Goal: Answer question/provide support: Share knowledge or assist other users

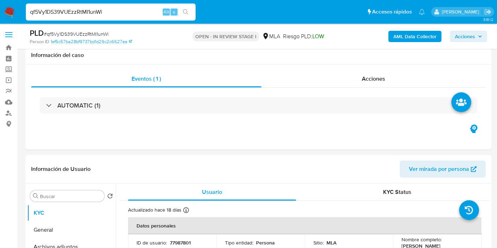
select select "10"
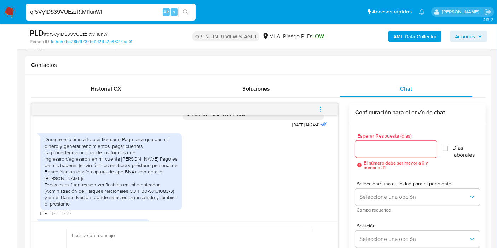
scroll to position [386, 0]
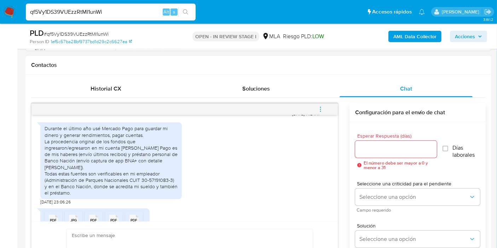
click at [82, 167] on div "Durante el último año usé Mercado Pago para guardar mi dinero y generar rendimi…" at bounding box center [111, 160] width 133 height 71
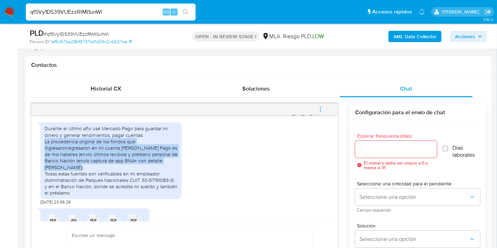
click at [82, 167] on div "Durante el último año usé Mercado Pago para guardar mi dinero y generar rendimi…" at bounding box center [111, 160] width 133 height 71
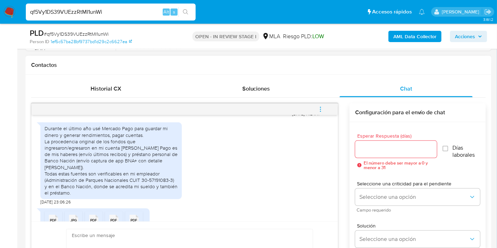
click at [68, 142] on div "Durante el último año usé Mercado Pago para guardar mi dinero y generar rendimi…" at bounding box center [111, 160] width 133 height 71
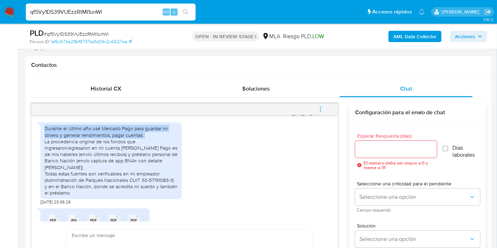
click at [68, 142] on div "Durante el último año usé Mercado Pago para guardar mi dinero y generar rendimi…" at bounding box center [111, 160] width 133 height 71
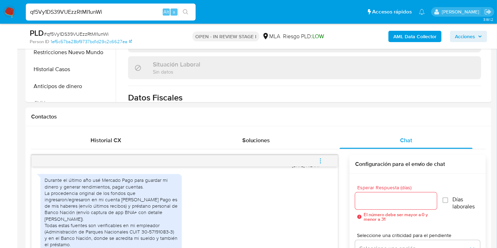
scroll to position [353, 0]
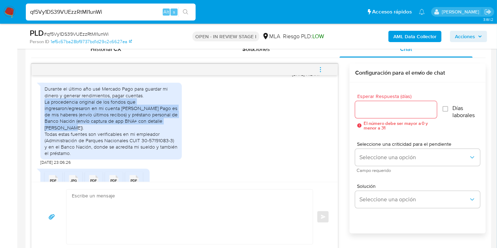
drag, startPoint x: 45, startPoint y: 115, endPoint x: 110, endPoint y: 139, distance: 68.7
click at [110, 139] on div "Durante el último año usé Mercado Pago para guardar mi dinero y generar rendimi…" at bounding box center [111, 121] width 133 height 71
copy div "La procedencia original de los fondos que ingresaron/egresaron en mi cuenta de …"
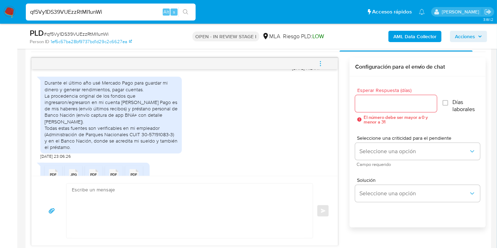
scroll to position [393, 0]
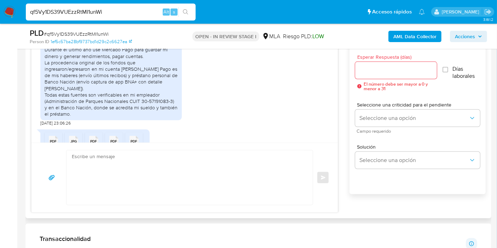
click at [178, 179] on textarea at bounding box center [188, 177] width 232 height 54
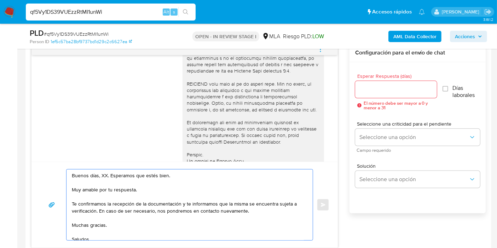
scroll to position [432, 0]
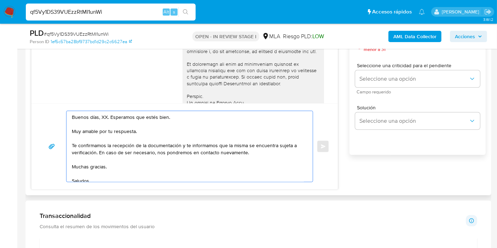
click at [103, 114] on textarea "Buenos días, XX. Esperamos que estés bien. Muy amable por tu respuesta. Te conf…" at bounding box center [188, 146] width 232 height 71
click at [115, 125] on textarea "Buenos días, Danilo. Esperamos que estés bien. Muy amable por tu respuesta. Te …" at bounding box center [188, 146] width 232 height 71
click at [91, 133] on textarea "Buenos días, Danilo. Esperamos que estés bien. Muy amable por tu respuesta. Te …" at bounding box center [188, 146] width 232 height 71
click at [100, 130] on textarea "Buenos días, Danilo. Esperamos que estés bien. Muy amable por tu respuesta. Te …" at bounding box center [188, 146] width 232 height 71
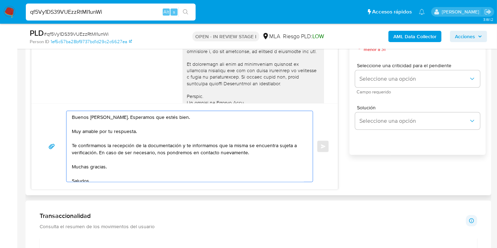
click at [100, 130] on textarea "Buenos días, Danilo. Esperamos que estés bien. Muy amable por tu respuesta. Te …" at bounding box center [188, 146] width 232 height 71
drag, startPoint x: 182, startPoint y: 144, endPoint x: 96, endPoint y: 152, distance: 86.2
click at [96, 152] on textarea "Buenos días, Danilo. Esperamos que estés bien. Muchas gracias por tu respuesta.…" at bounding box center [188, 146] width 232 height 71
click at [87, 162] on textarea "Buenos días, Danilo. Esperamos que estés bien. Muchas gracias por tu respuesta.…" at bounding box center [188, 146] width 232 height 71
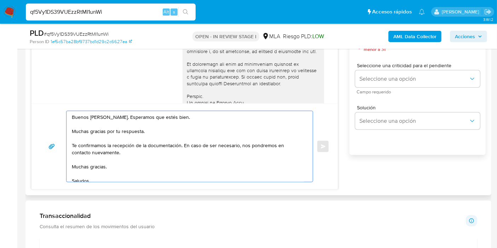
click at [87, 162] on textarea "Buenos días, Danilo. Esperamos que estés bien. Muchas gracias por tu respuesta.…" at bounding box center [188, 146] width 232 height 71
click at [88, 165] on textarea "Buenos días, Danilo. Esperamos que estés bien. Muchas gracias por tu respuesta.…" at bounding box center [188, 146] width 232 height 71
click at [88, 171] on textarea "Buenos días, Danilo. Esperamos que estés bien. Muchas gracias por tu respuesta.…" at bounding box center [188, 146] width 232 height 71
click at [81, 176] on textarea "Buenos días, Danilo. Esperamos que estés bien. Muchas gracias por tu respuesta.…" at bounding box center [188, 146] width 232 height 71
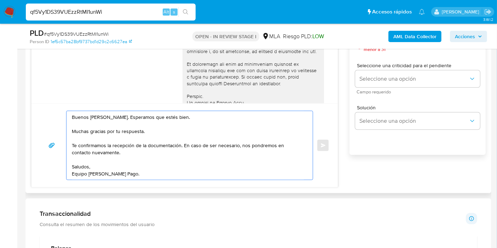
scroll to position [353, 0]
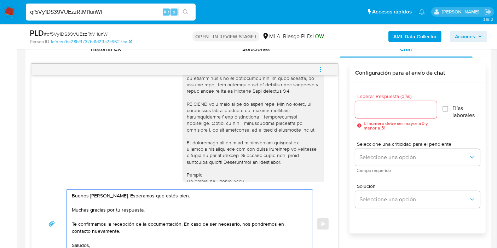
type textarea "Buenos días, Danilo. Esperamos que estés bien. Muchas gracias por tu respuesta.…"
click at [376, 110] on input "Esperar Respuesta (días)" at bounding box center [396, 109] width 82 height 9
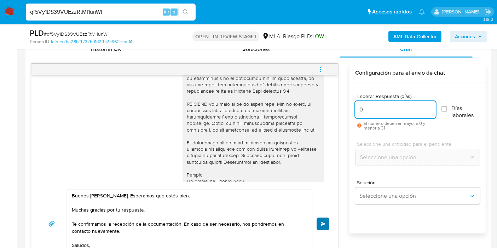
type input "0"
click at [323, 222] on span "Enviar" at bounding box center [323, 224] width 5 height 4
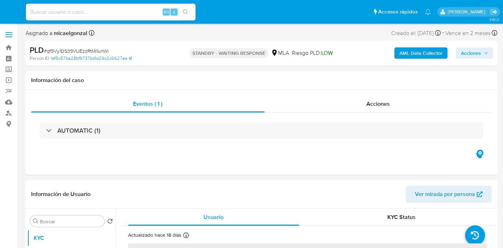
select select "10"
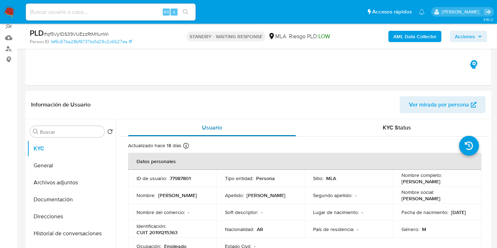
scroll to position [39, 0]
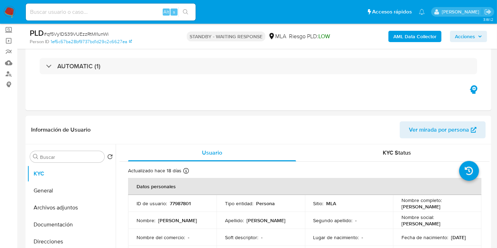
click at [94, 34] on span "# qf5Vy1DS39VUEzzRtMI1unWi" at bounding box center [76, 33] width 65 height 7
copy span "qf5Vy1DS39VUEzzRtMI1unWi"
click at [9, 13] on img at bounding box center [10, 12] width 12 height 12
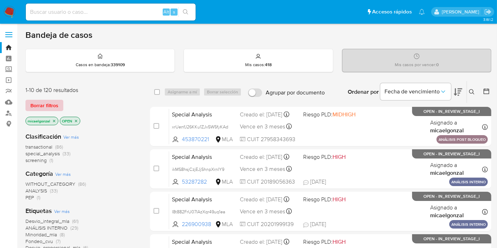
click at [39, 100] on span "Borrar filtros" at bounding box center [44, 105] width 28 height 10
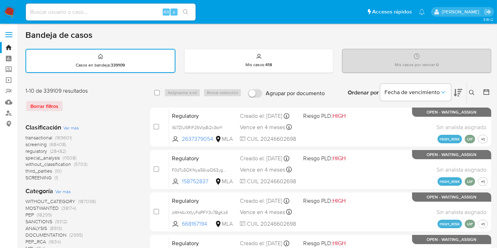
click at [468, 90] on button at bounding box center [473, 92] width 12 height 8
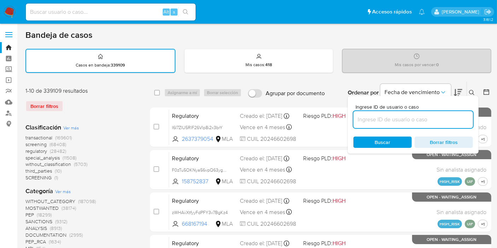
click at [441, 119] on input at bounding box center [412, 119] width 119 height 9
type input "qf5Vy1DS39VUEzzRtMI1unWi"
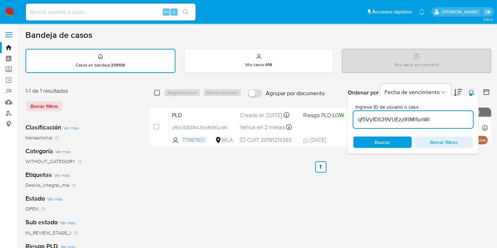
click at [156, 92] on input "checkbox" at bounding box center [157, 93] width 6 height 6
checkbox input "true"
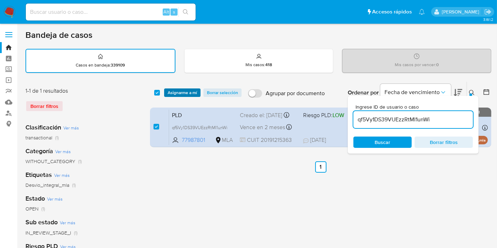
click at [181, 95] on span "Asignarme a mí" at bounding box center [182, 92] width 29 height 7
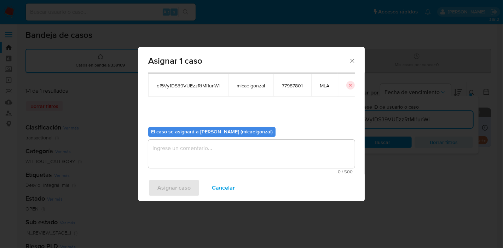
scroll to position [36, 0]
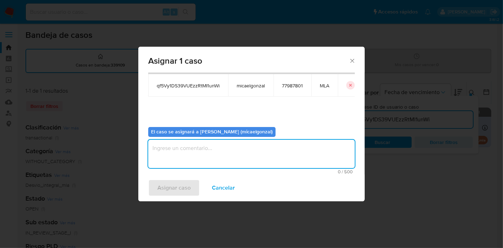
drag, startPoint x: 220, startPoint y: 143, endPoint x: 212, endPoint y: 178, distance: 36.1
click at [220, 144] on textarea "assign-modal" at bounding box center [251, 154] width 206 height 28
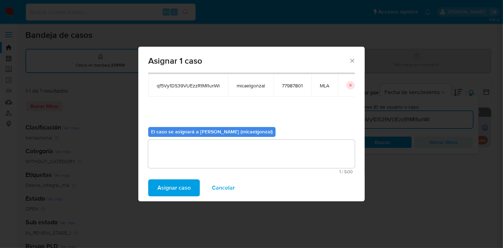
click at [172, 183] on span "Asignar caso" at bounding box center [173, 188] width 33 height 16
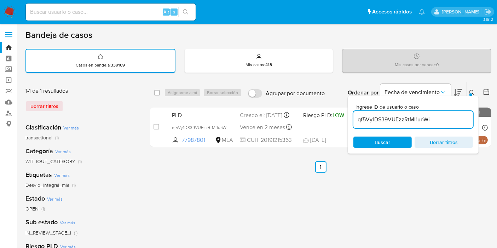
click at [371, 144] on span "Buscar" at bounding box center [382, 142] width 48 height 10
click at [159, 91] on input "checkbox" at bounding box center [157, 93] width 6 height 6
checkbox input "true"
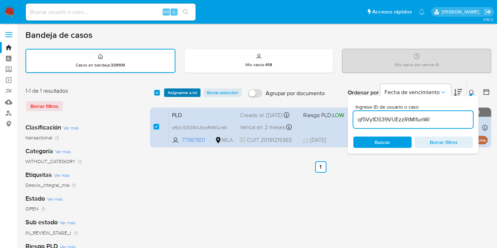
click at [189, 89] on span "Asignarme a mí" at bounding box center [182, 92] width 29 height 7
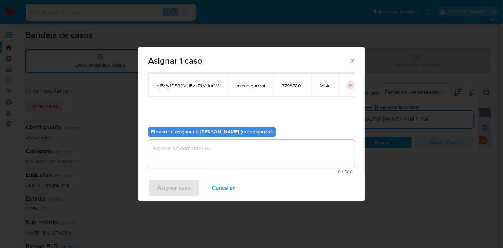
click at [199, 166] on textarea "assign-modal" at bounding box center [251, 154] width 206 height 28
click at [177, 180] on span "Asignar caso" at bounding box center [173, 188] width 33 height 16
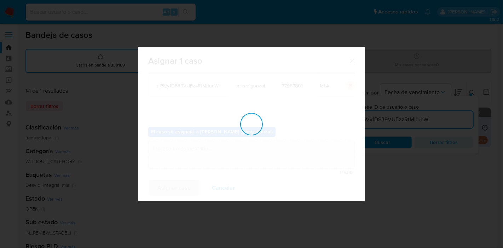
checkbox input "false"
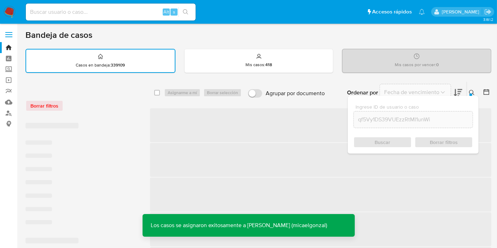
drag, startPoint x: 128, startPoint y: 20, endPoint x: 129, endPoint y: 8, distance: 11.7
click at [129, 18] on div "Alt s" at bounding box center [111, 12] width 170 height 17
click at [129, 8] on input at bounding box center [111, 11] width 170 height 9
paste input "qf5Vy1DS39VUEzzRtMI1unWi"
type input "qf5Vy1DS39VUEzzRtMI1unWi"
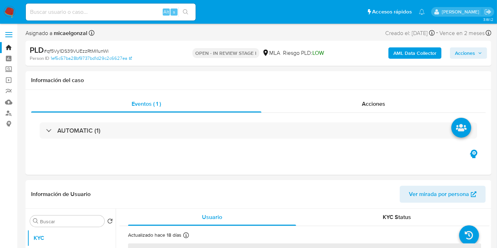
select select "10"
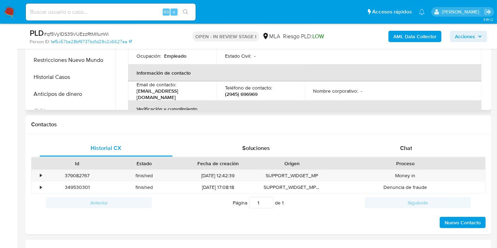
scroll to position [353, 0]
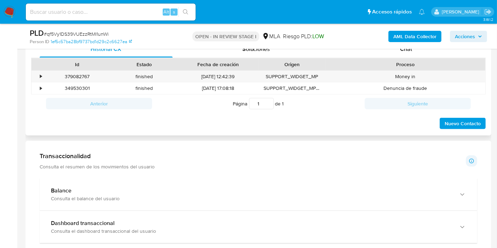
click at [457, 58] on div "Proceso" at bounding box center [405, 64] width 160 height 12
click at [457, 54] on div "Chat" at bounding box center [405, 49] width 133 height 17
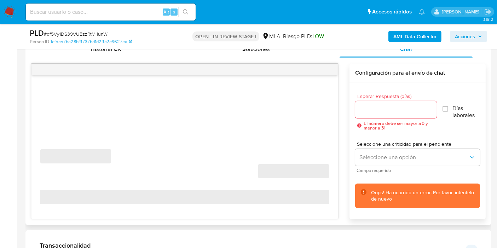
click at [412, 187] on div "Oops! Ha ocurrido un error. Por favor, inténtelo de nuevo" at bounding box center [417, 195] width 125 height 25
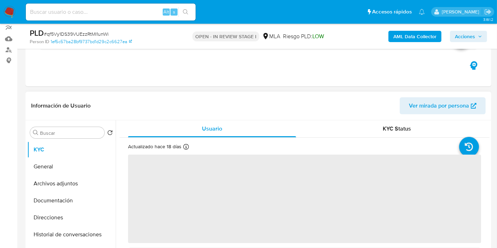
scroll to position [118, 0]
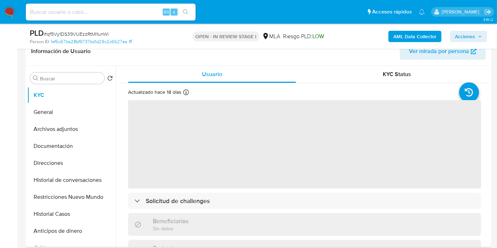
select select "10"
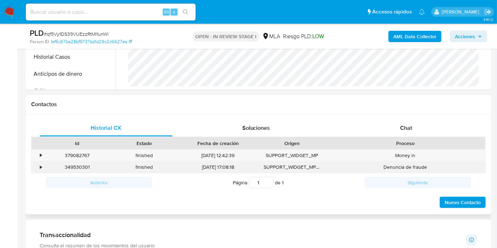
scroll to position [275, 0]
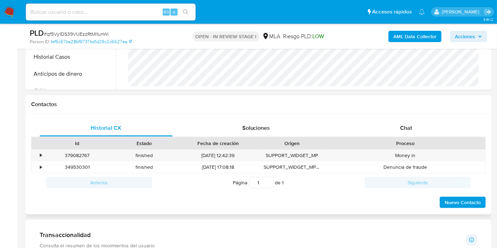
click at [416, 146] on div "Proceso" at bounding box center [405, 143] width 150 height 7
click at [429, 132] on div "Chat" at bounding box center [405, 127] width 133 height 17
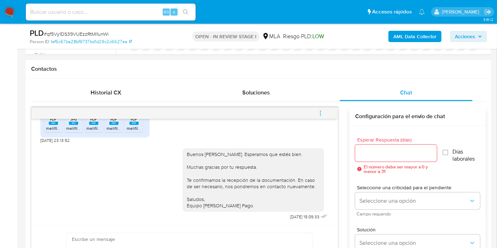
scroll to position [353, 0]
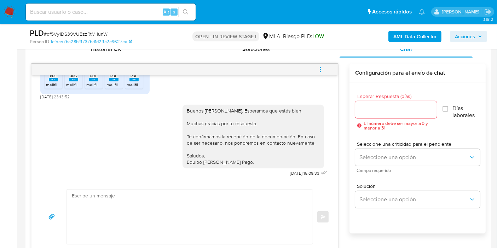
click at [326, 65] on button "menu-action" at bounding box center [320, 69] width 23 height 17
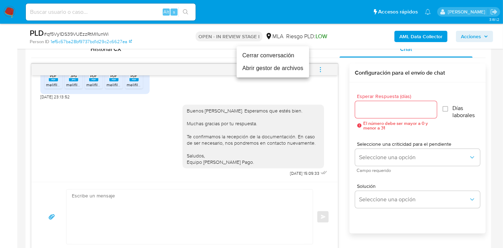
click at [274, 55] on li "Cerrar conversación" at bounding box center [272, 55] width 72 height 13
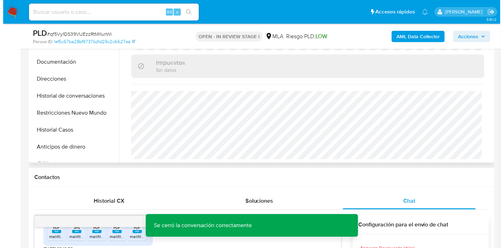
scroll to position [196, 0]
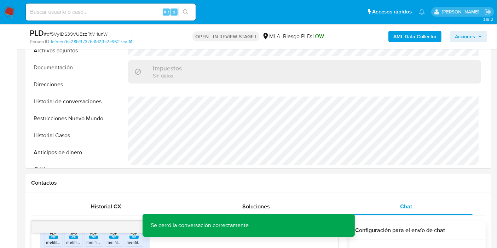
click at [434, 37] on b "AML Data Collector" at bounding box center [414, 36] width 43 height 11
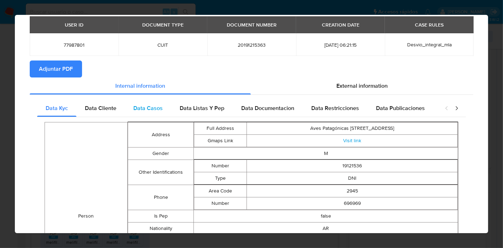
scroll to position [0, 0]
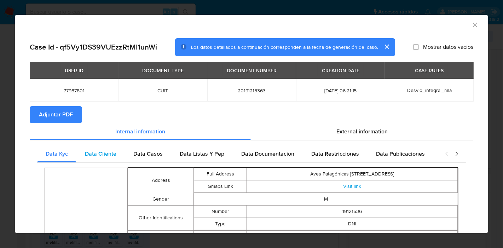
click at [110, 152] on span "Data Cliente" at bounding box center [100, 154] width 31 height 8
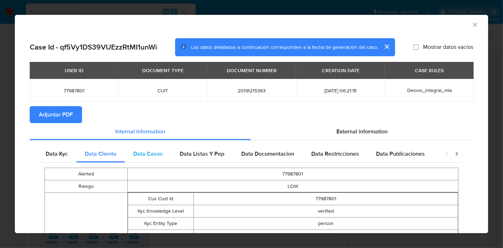
click at [138, 160] on div "Data Casos" at bounding box center [148, 153] width 46 height 17
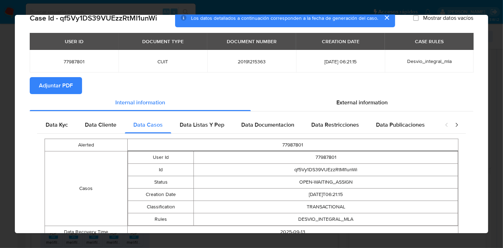
scroll to position [57, 0]
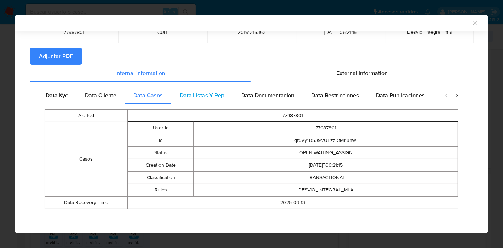
click at [207, 88] on div "Data Listas Y Pep" at bounding box center [202, 95] width 62 height 17
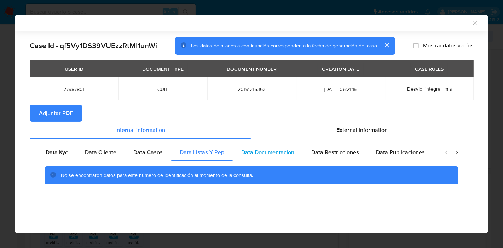
drag, startPoint x: 233, startPoint y: 164, endPoint x: 246, endPoint y: 154, distance: 16.3
click at [235, 163] on div "No se encontraron datos para este número de identificación al momento de la con…" at bounding box center [251, 175] width 428 height 28
click at [246, 154] on span "Data Documentacion" at bounding box center [267, 152] width 53 height 8
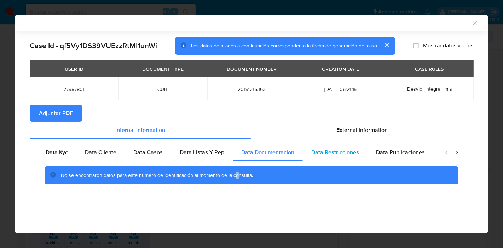
click at [333, 155] on span "Data Restricciones" at bounding box center [335, 152] width 48 height 8
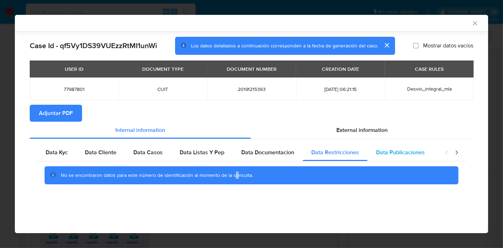
click at [398, 153] on span "Data Publicaciones" at bounding box center [400, 152] width 49 height 8
click at [455, 154] on icon "closure-recommendation-modal" at bounding box center [456, 152] width 2 height 4
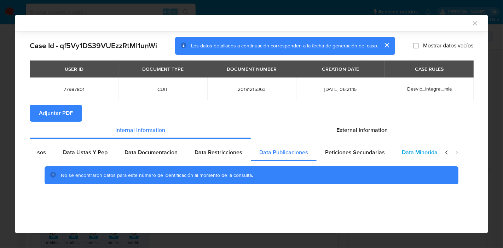
scroll to position [0, 124]
click at [386, 158] on div "Data Minoridad" at bounding box center [414, 152] width 56 height 17
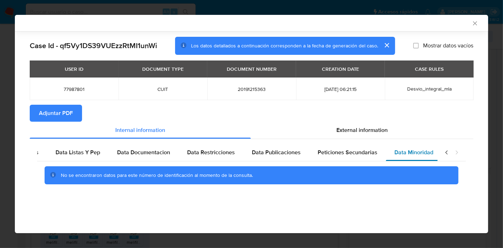
drag, startPoint x: 341, startPoint y: 157, endPoint x: 432, endPoint y: 157, distance: 90.8
click at [344, 157] on div "Peticiones Secundarias" at bounding box center [347, 152] width 77 height 17
click at [445, 151] on icon "closure-recommendation-modal" at bounding box center [446, 152] width 7 height 7
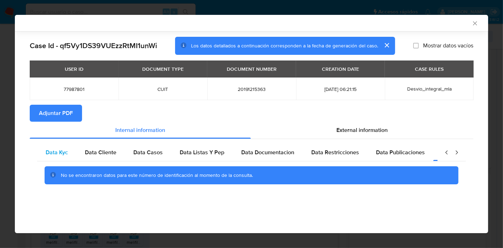
scroll to position [0, 0]
click at [55, 155] on span "Data Kyc" at bounding box center [57, 152] width 22 height 8
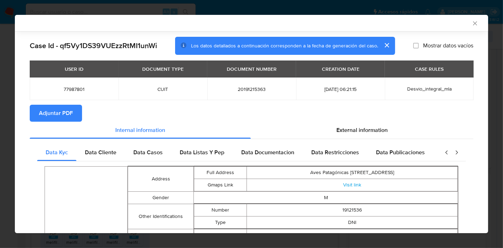
click at [287, 119] on section "Adjuntar PDF" at bounding box center [251, 113] width 443 height 17
click at [345, 131] on span "External information" at bounding box center [361, 130] width 51 height 8
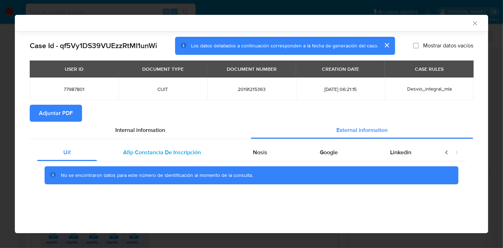
click at [177, 156] on div "Afip Constancia De Inscripción" at bounding box center [162, 152] width 130 height 17
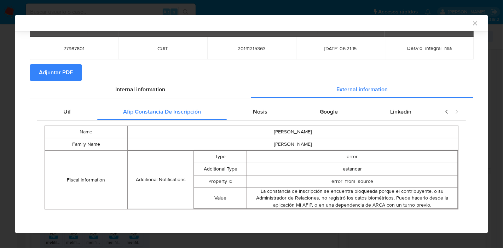
scroll to position [42, 0]
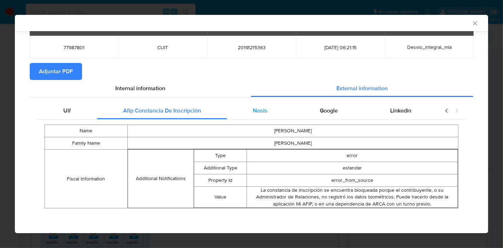
click at [246, 106] on div "Nosis" at bounding box center [260, 110] width 67 height 17
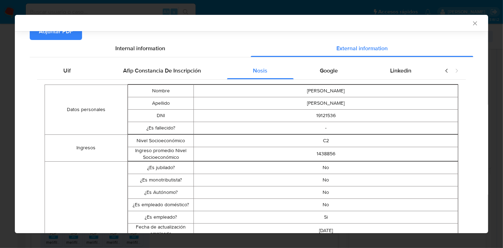
scroll to position [81, 0]
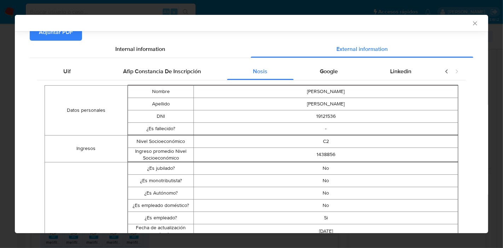
click at [339, 67] on div "Google" at bounding box center [328, 71] width 70 height 17
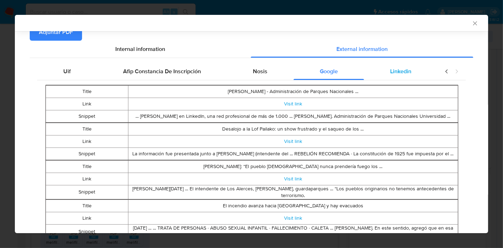
click at [417, 67] on div "Linkedin" at bounding box center [401, 71] width 74 height 17
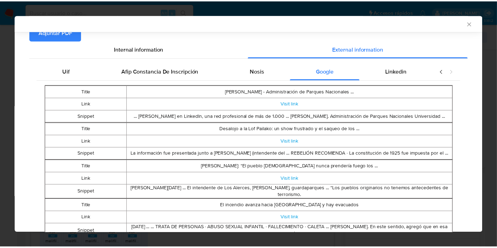
scroll to position [0, 0]
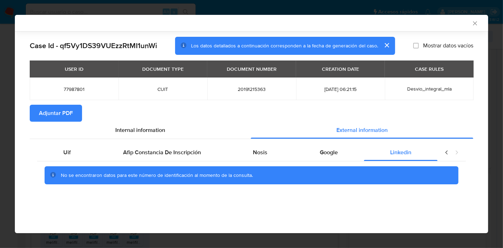
click at [444, 153] on icon "closure-recommendation-modal" at bounding box center [446, 152] width 7 height 7
drag, startPoint x: 59, startPoint y: 158, endPoint x: 155, endPoint y: 140, distance: 98.0
click at [59, 158] on div "Uif" at bounding box center [67, 152] width 60 height 17
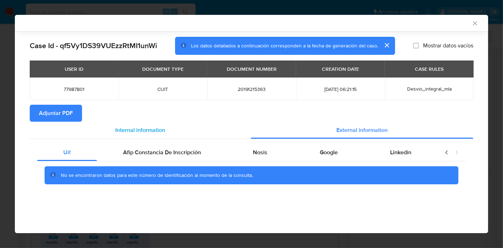
click at [177, 131] on div "Internal information" at bounding box center [140, 130] width 221 height 17
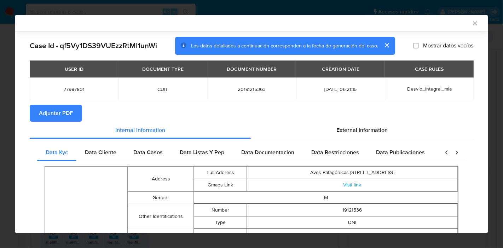
click at [49, 119] on span "Adjuntar PDF" at bounding box center [56, 113] width 34 height 16
click at [473, 23] on icon "Cerrar ventana" at bounding box center [475, 23] width 4 height 4
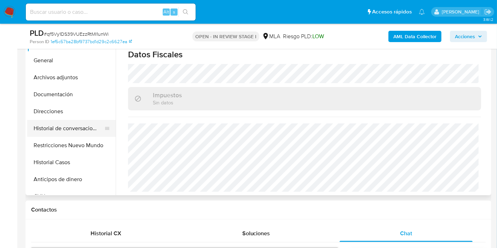
scroll to position [157, 0]
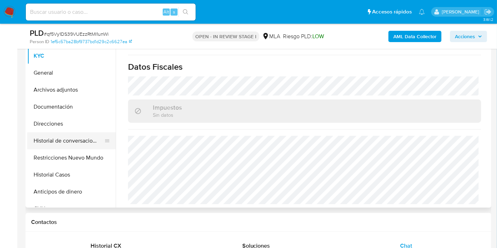
click at [70, 135] on button "Historial de conversaciones" at bounding box center [68, 140] width 83 height 17
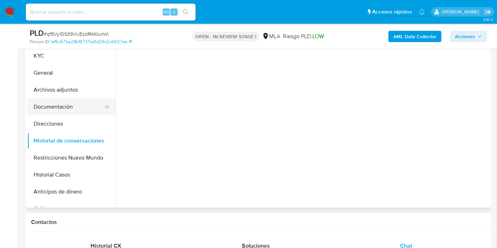
scroll to position [0, 0]
click at [87, 96] on button "Archivos adjuntos" at bounding box center [68, 89] width 83 height 17
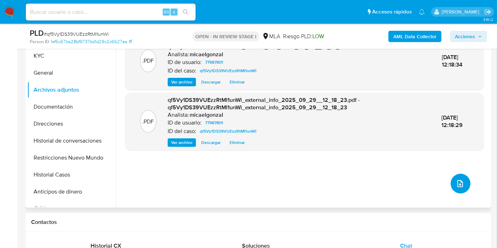
click at [457, 180] on icon "upload-file" at bounding box center [460, 183] width 8 height 8
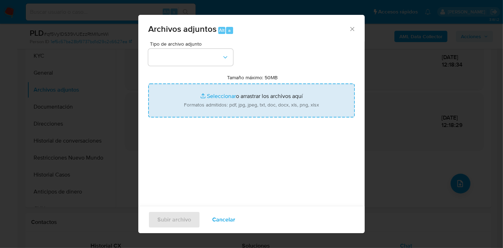
click at [303, 106] on input "Tamaño máximo: 50MB Seleccionar archivos" at bounding box center [251, 100] width 206 height 34
type input "C:\fakepath\Prestamo - Captura.pdf"
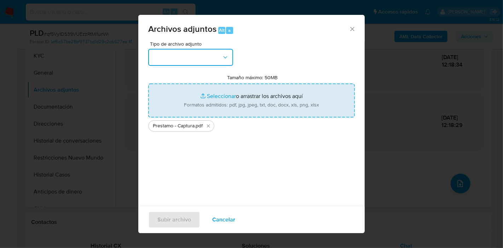
click at [152, 58] on button "button" at bounding box center [190, 57] width 85 height 17
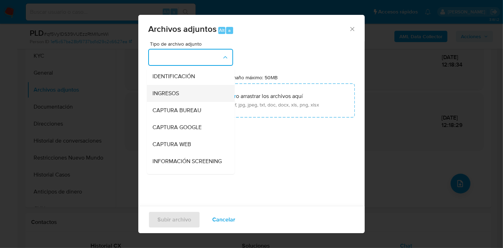
click at [172, 95] on span "INGRESOS" at bounding box center [165, 93] width 27 height 7
click at [172, 95] on input "Tamaño máximo: 50MB Seleccionar archivos" at bounding box center [251, 100] width 206 height 34
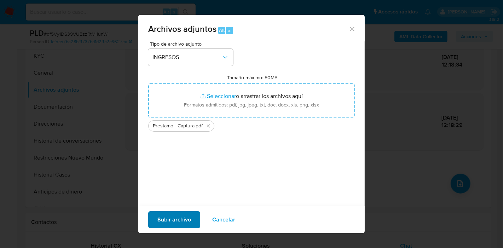
drag, startPoint x: 167, startPoint y: 211, endPoint x: 174, endPoint y: 216, distance: 8.6
click at [167, 211] on div "Subir archivo Cancelar" at bounding box center [251, 219] width 226 height 27
click at [174, 216] on span "Subir archivo" at bounding box center [174, 220] width 34 height 16
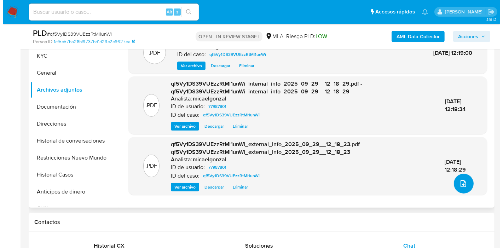
scroll to position [118, 0]
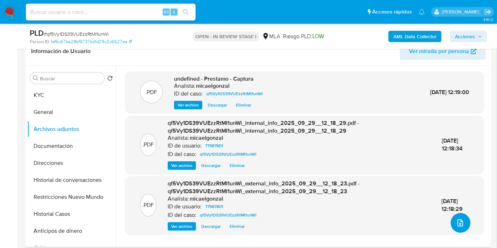
click at [459, 221] on icon "upload-file" at bounding box center [460, 222] width 6 height 7
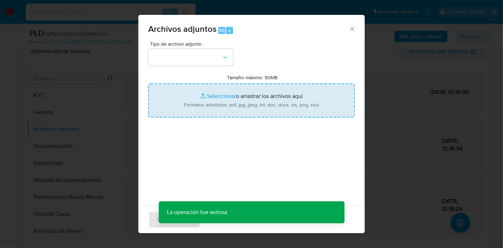
click at [238, 85] on input "Tamaño máximo: 50MB Seleccionar archivos" at bounding box center [251, 100] width 206 height 34
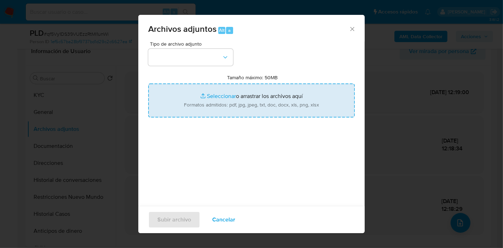
type input "C:\fakepath\NOSIS de Danilo Hernandez Otaño.pdf"
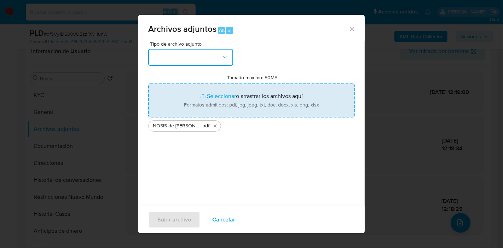
click at [155, 57] on button "button" at bounding box center [190, 57] width 85 height 17
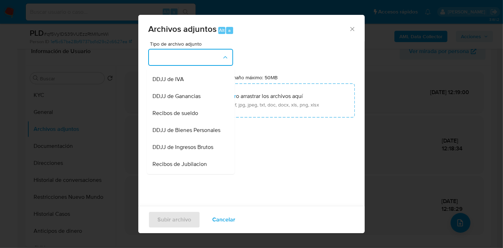
scroll to position [196, 0]
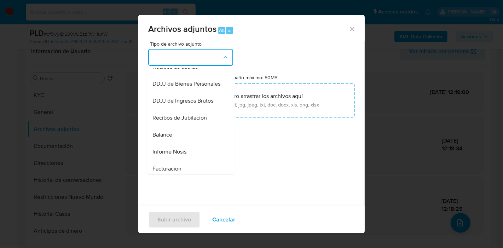
click at [169, 160] on div "Informe Nosis" at bounding box center [188, 151] width 72 height 17
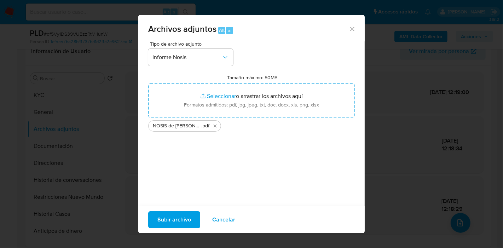
click at [176, 213] on span "Subir archivo" at bounding box center [174, 220] width 34 height 16
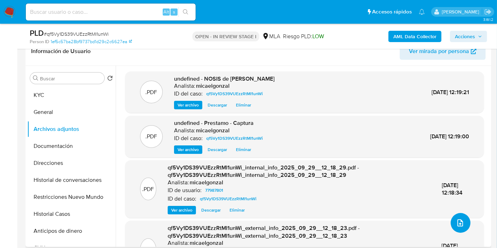
click at [460, 224] on icon "upload-file" at bounding box center [460, 222] width 8 height 8
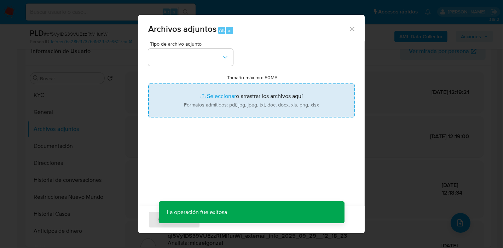
click at [249, 95] on input "Tamaño máximo: 50MB Seleccionar archivos" at bounding box center [251, 100] width 206 height 34
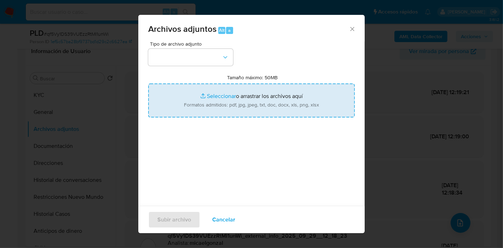
type input "C:\fakepath\Recibo de Sueldo - Agosto 2025.pdf"
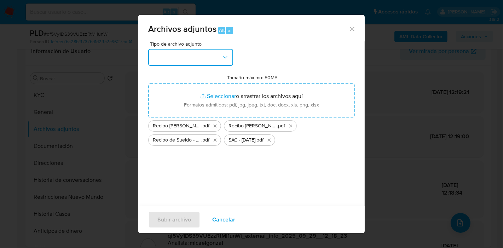
click at [192, 57] on button "button" at bounding box center [190, 57] width 85 height 17
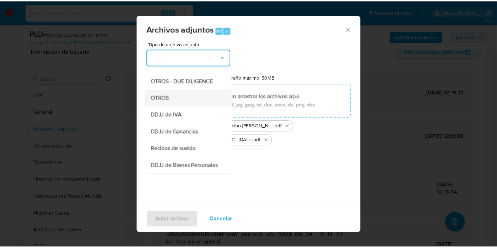
scroll to position [157, 0]
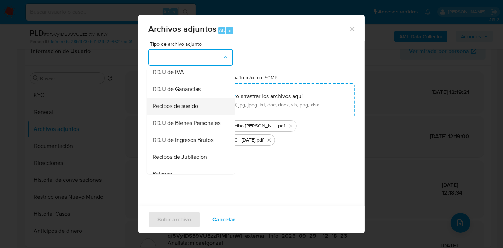
click at [201, 115] on div "Recibos de sueldo" at bounding box center [188, 106] width 72 height 17
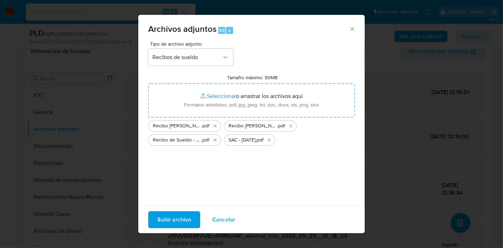
click at [176, 222] on span "Subir archivo" at bounding box center [174, 220] width 34 height 16
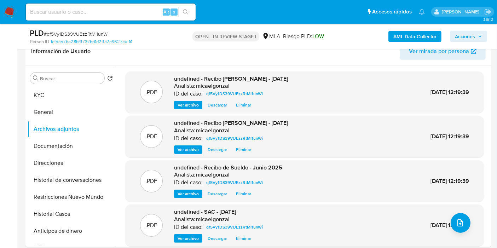
click at [66, 216] on button "Historial Casos" at bounding box center [71, 213] width 88 height 17
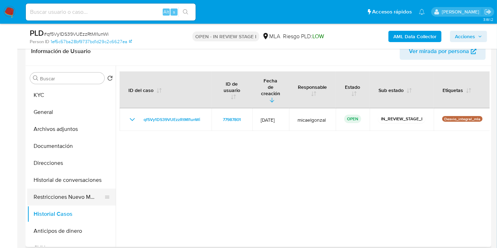
click at [76, 195] on button "Restricciones Nuevo Mundo" at bounding box center [68, 196] width 83 height 17
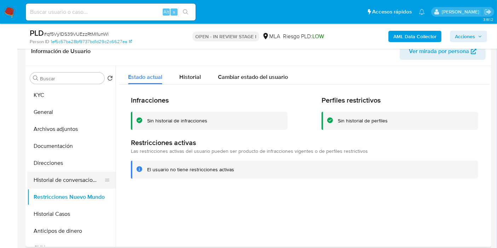
click at [70, 181] on button "Historial de conversaciones" at bounding box center [68, 179] width 83 height 17
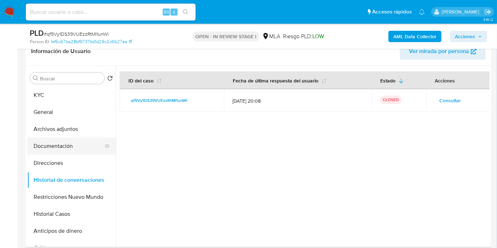
click at [71, 146] on button "Documentación" at bounding box center [68, 145] width 83 height 17
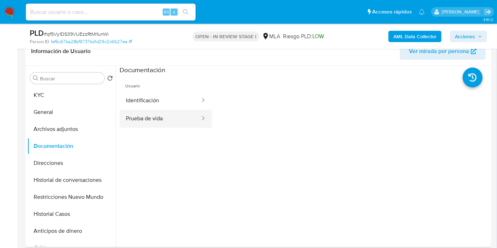
click at [129, 125] on button "Prueba de vida" at bounding box center [159, 119] width 81 height 18
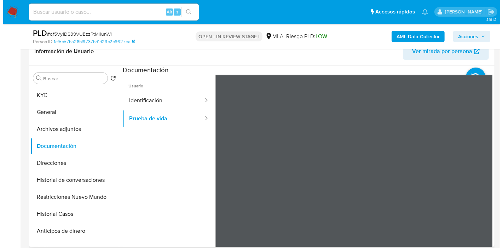
scroll to position [12, 0]
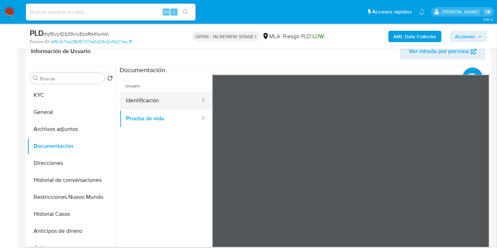
click at [173, 103] on button "Identificación" at bounding box center [159, 101] width 81 height 18
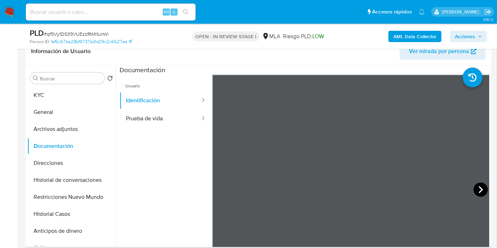
click at [480, 187] on icon at bounding box center [480, 189] width 14 height 14
click at [90, 122] on button "Archivos adjuntos" at bounding box center [68, 129] width 83 height 17
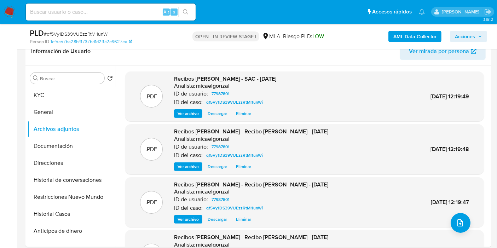
click at [455, 212] on div ".PDF Recibos de sueldo - Recibo de Sueldo - Julio 2025 Analista: micaelgonzal I…" at bounding box center [304, 202] width 351 height 43
click at [457, 226] on icon "upload-file" at bounding box center [460, 222] width 8 height 8
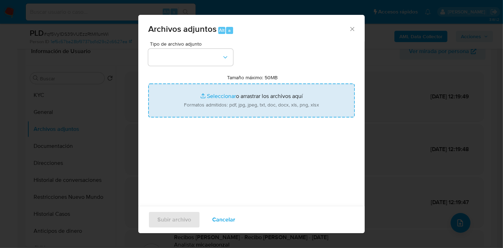
click at [209, 95] on input "Tamaño máximo: 50MB Seleccionar archivos" at bounding box center [251, 100] width 206 height 34
type input "C:\fakepath\Caselog qf5Vy1DS39VUEzzRtMI1unWi_2025_09_17_11_56_42.docx"
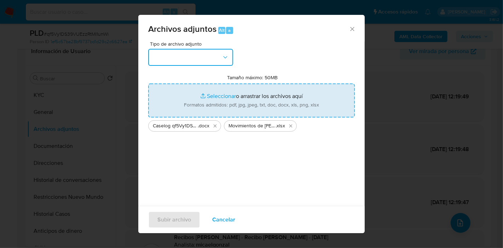
click at [159, 60] on button "button" at bounding box center [190, 57] width 85 height 17
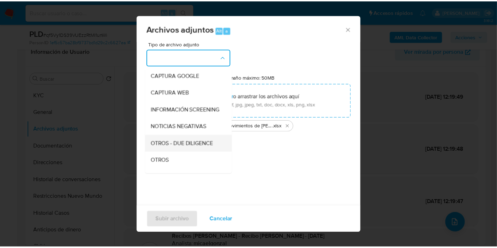
scroll to position [78, 0]
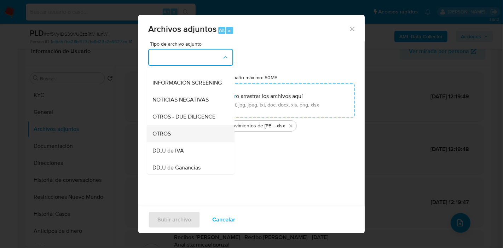
click at [189, 136] on div "OTROS" at bounding box center [188, 133] width 72 height 17
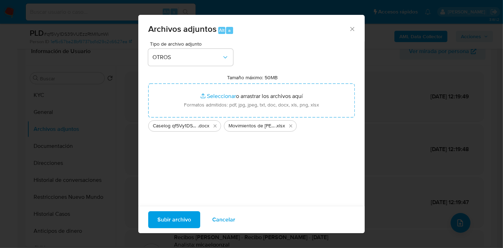
drag, startPoint x: 186, startPoint y: 206, endPoint x: 177, endPoint y: 230, distance: 25.0
click at [185, 207] on div "Subir archivo Cancelar" at bounding box center [251, 219] width 226 height 27
click at [177, 231] on div "Subir archivo Cancelar" at bounding box center [251, 219] width 226 height 27
click at [177, 226] on span "Subir archivo" at bounding box center [174, 220] width 34 height 16
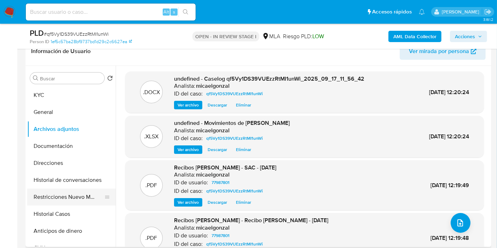
click at [53, 196] on button "Restricciones Nuevo Mundo" at bounding box center [68, 196] width 83 height 17
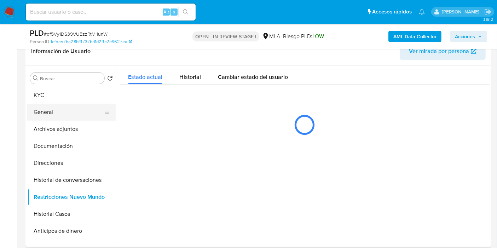
click at [63, 106] on button "General" at bounding box center [68, 112] width 83 height 17
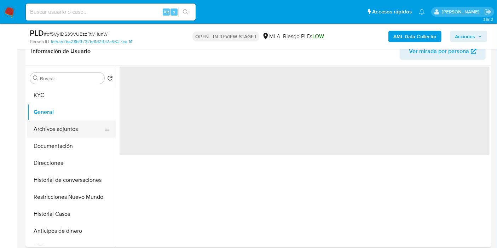
click at [62, 125] on button "Archivos adjuntos" at bounding box center [68, 129] width 83 height 17
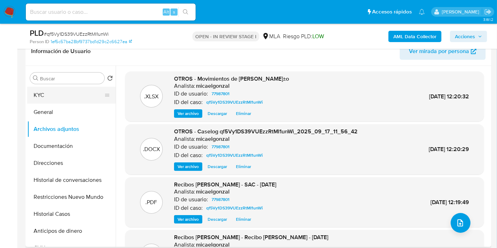
click at [60, 89] on button "KYC" at bounding box center [68, 95] width 83 height 17
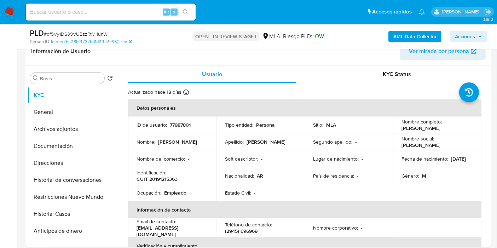
click at [465, 34] on span "Acciones" at bounding box center [465, 36] width 20 height 11
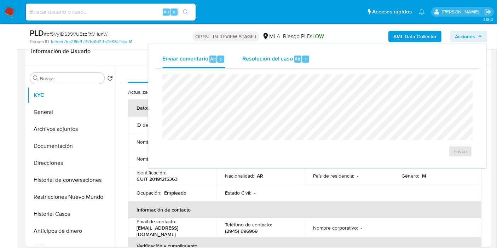
click at [281, 65] on div "Resolución del caso Alt r" at bounding box center [276, 59] width 68 height 18
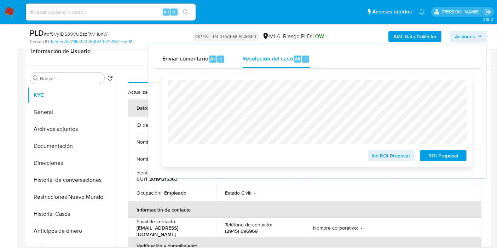
click at [396, 156] on span "No ROI Proposal" at bounding box center [391, 156] width 37 height 10
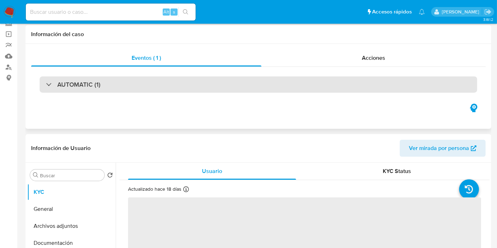
scroll to position [118, 0]
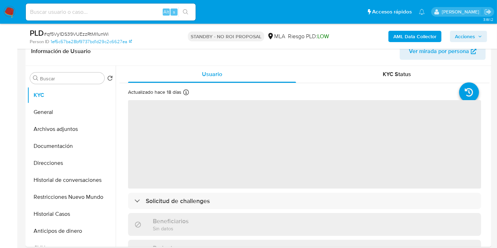
select select "10"
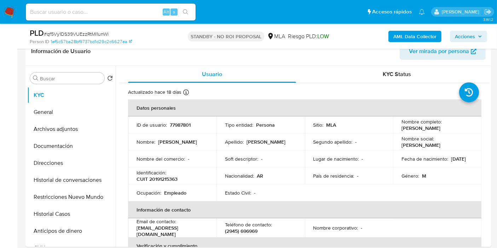
click at [13, 14] on img at bounding box center [10, 12] width 12 height 12
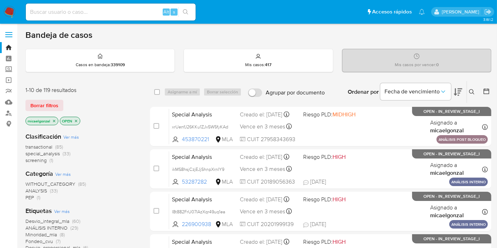
click at [55, 119] on icon "close-filter" at bounding box center [54, 121] width 4 height 4
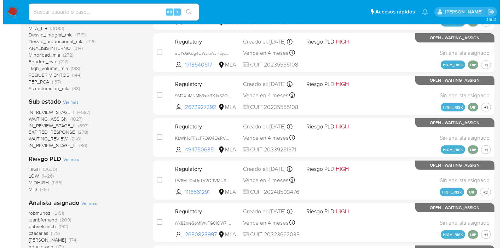
scroll to position [275, 0]
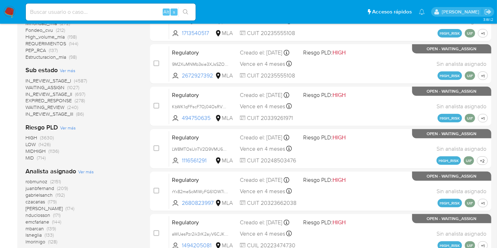
click at [78, 168] on span "Ver más" at bounding box center [86, 171] width 16 height 6
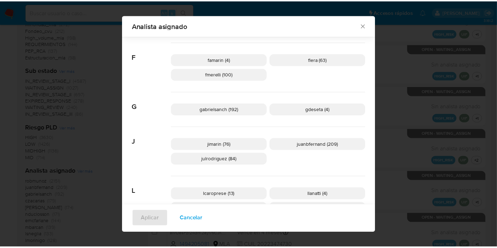
scroll to position [97, 0]
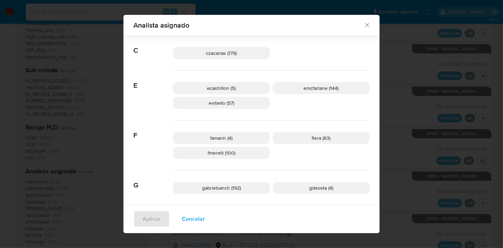
click at [363, 23] on icon "Cerrar" at bounding box center [366, 25] width 7 height 7
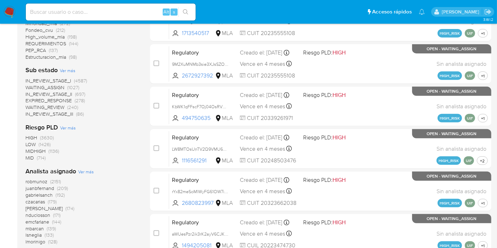
click at [18, 10] on nav "Pausado Ver notificaciones Alt s Accesos rápidos Presiona las siguientes teclas…" at bounding box center [248, 12] width 497 height 24
click at [10, 11] on img at bounding box center [10, 12] width 12 height 12
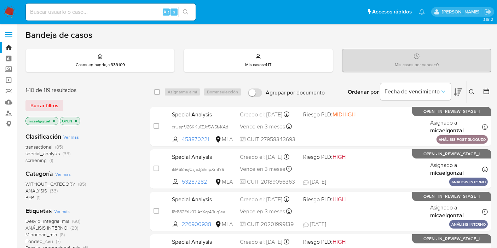
drag, startPoint x: 6, startPoint y: 8, endPoint x: 13, endPoint y: 4, distance: 8.1
click at [6, 8] on img at bounding box center [10, 12] width 12 height 12
click at [85, 10] on input at bounding box center [111, 11] width 170 height 9
paste input "5YCVBE4353hQ8mryEqkjdDzg"
type input "5YCVBE4353hQ8mryEqkjdDzg"
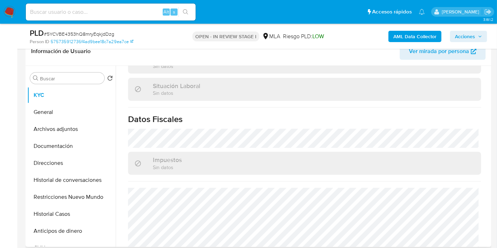
scroll to position [226, 0]
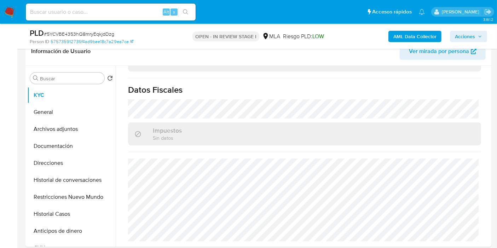
select select "10"
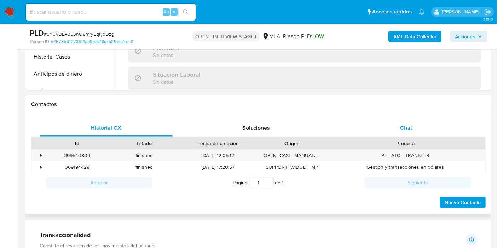
scroll to position [378, 0]
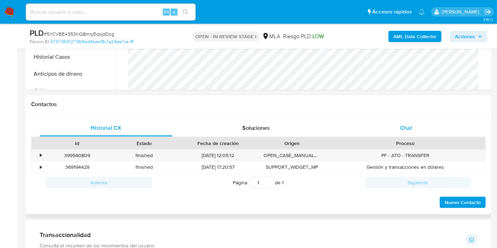
click at [423, 135] on div "Chat" at bounding box center [405, 127] width 133 height 17
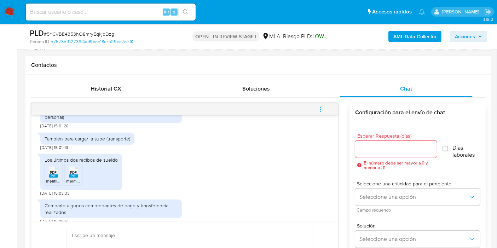
scroll to position [471, 0]
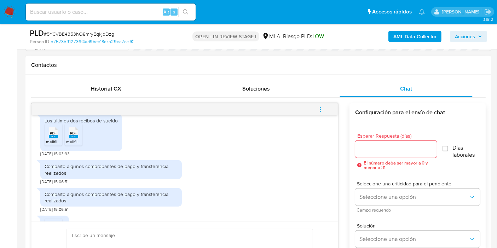
click at [47, 139] on div "PDF PDF" at bounding box center [53, 132] width 15 height 14
click at [77, 138] on rect at bounding box center [73, 136] width 9 height 3
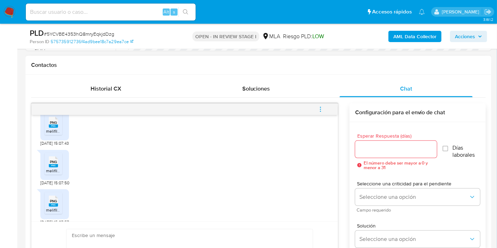
scroll to position [589, 0]
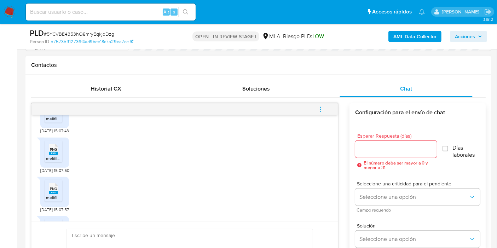
click at [46, 122] on span "melifile1593535821754857269.png" at bounding box center [79, 119] width 66 height 6
click at [57, 155] on rect at bounding box center [53, 153] width 9 height 3
click at [51, 200] on span "melifile3349520077205873974.png" at bounding box center [80, 197] width 68 height 6
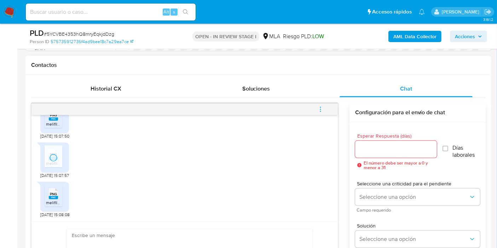
scroll to position [636, 0]
click at [52, 196] on rect at bounding box center [53, 197] width 9 height 3
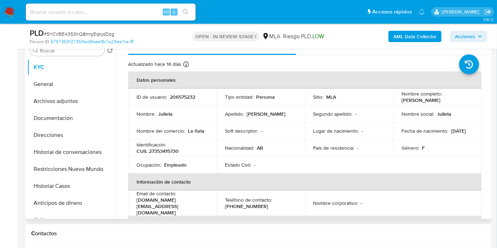
scroll to position [118, 0]
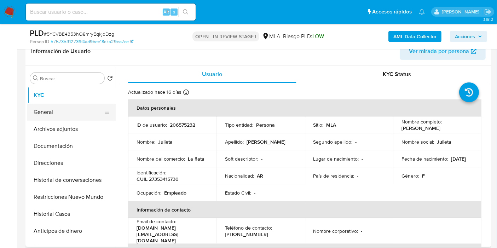
click at [59, 108] on button "General" at bounding box center [68, 112] width 83 height 17
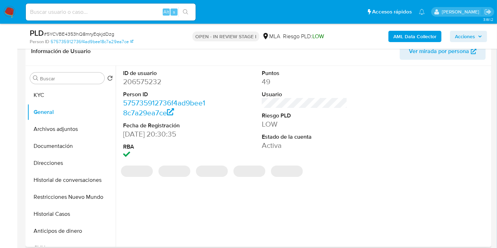
click at [139, 83] on dd "206575232" at bounding box center [166, 82] width 86 height 10
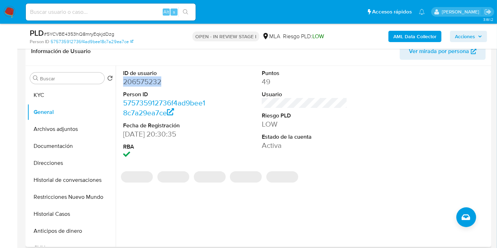
copy dd "206575232"
